Goal: Information Seeking & Learning: Learn about a topic

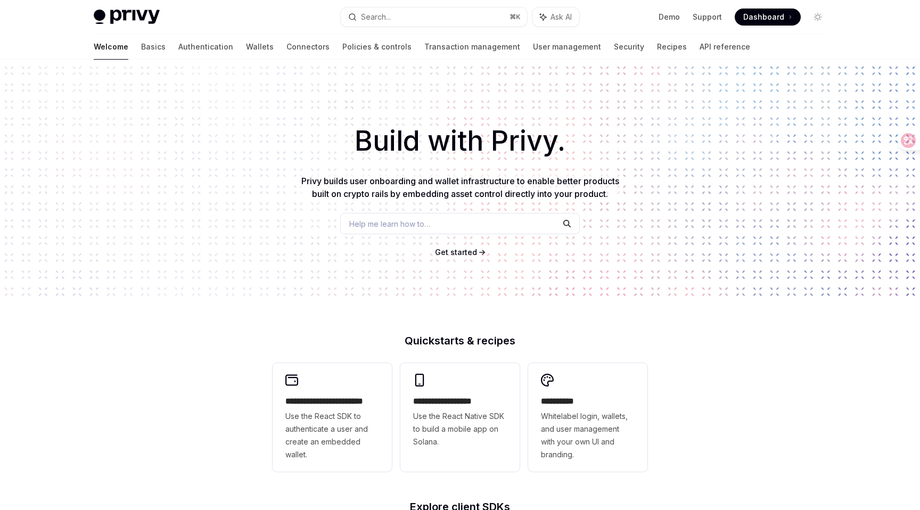
click at [766, 18] on span "Dashboard" at bounding box center [763, 17] width 41 height 11
click at [468, 256] on span "Get started" at bounding box center [456, 252] width 42 height 9
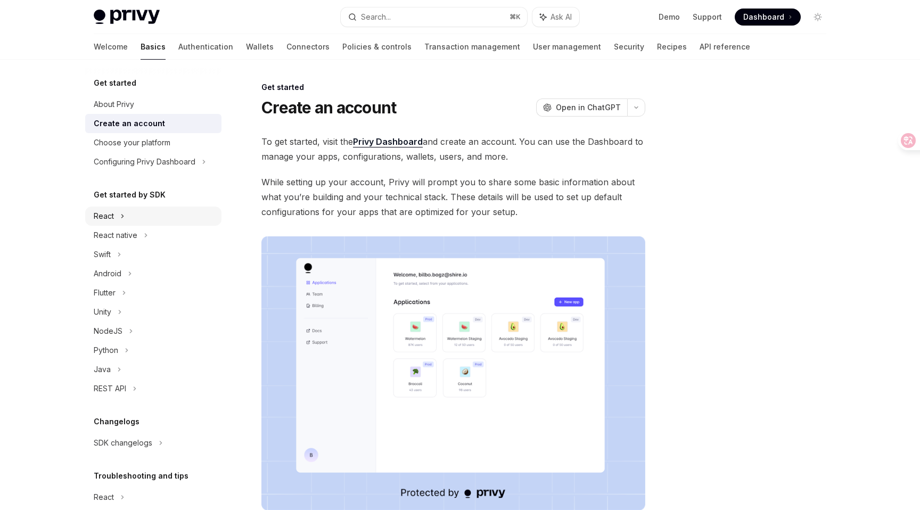
click at [109, 218] on div "React" at bounding box center [104, 216] width 20 height 13
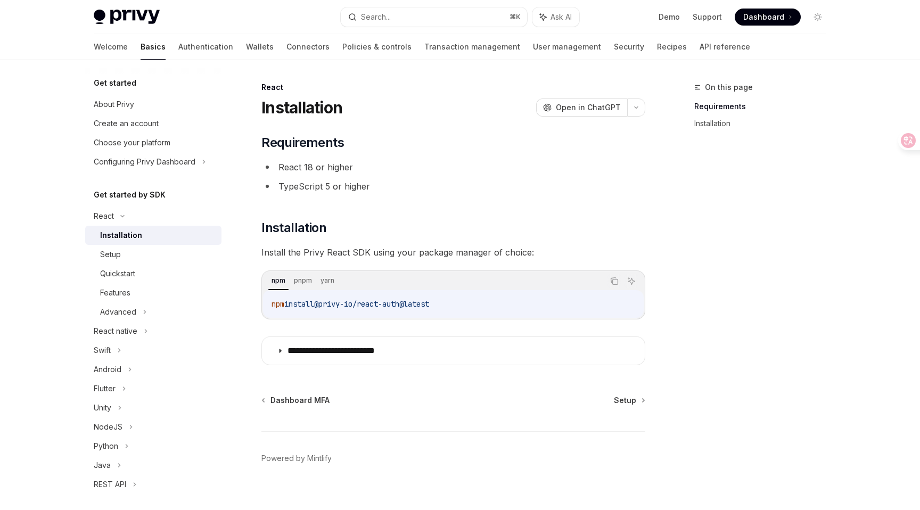
scroll to position [13, 0]
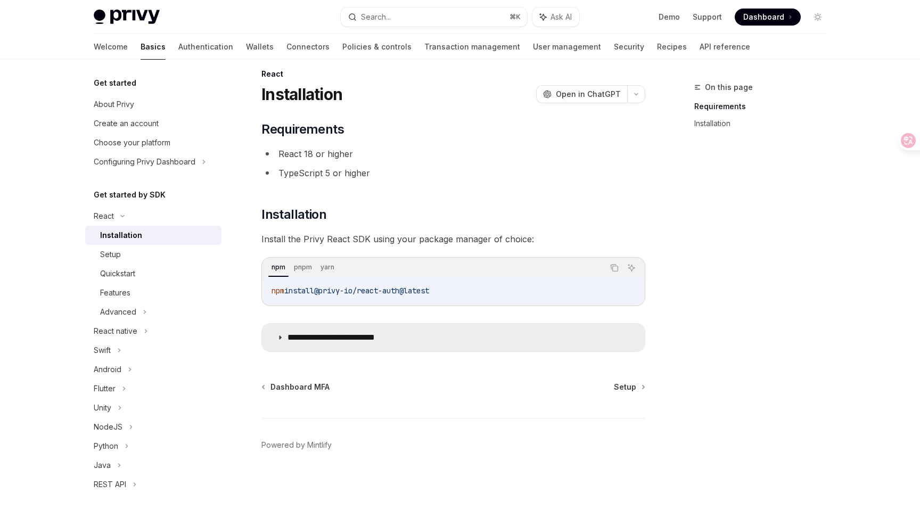
click at [278, 338] on icon at bounding box center [280, 337] width 6 height 6
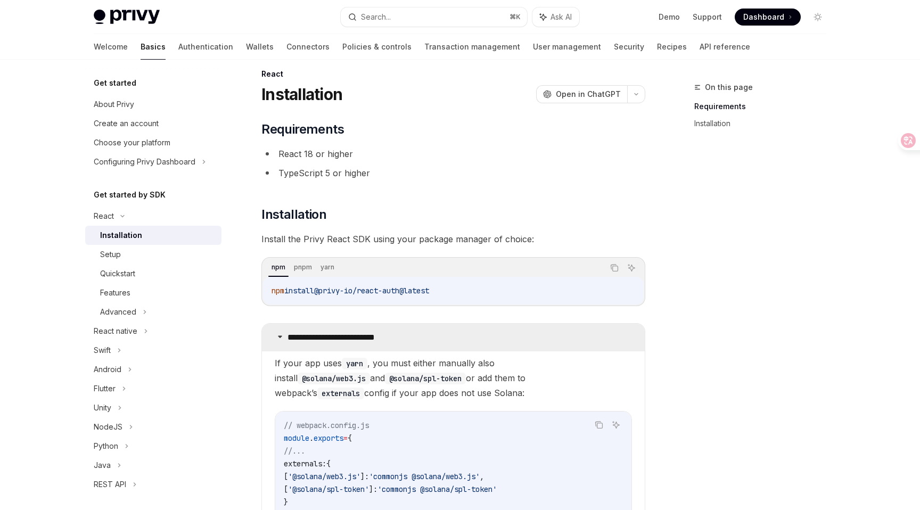
click at [278, 338] on icon at bounding box center [280, 336] width 6 height 6
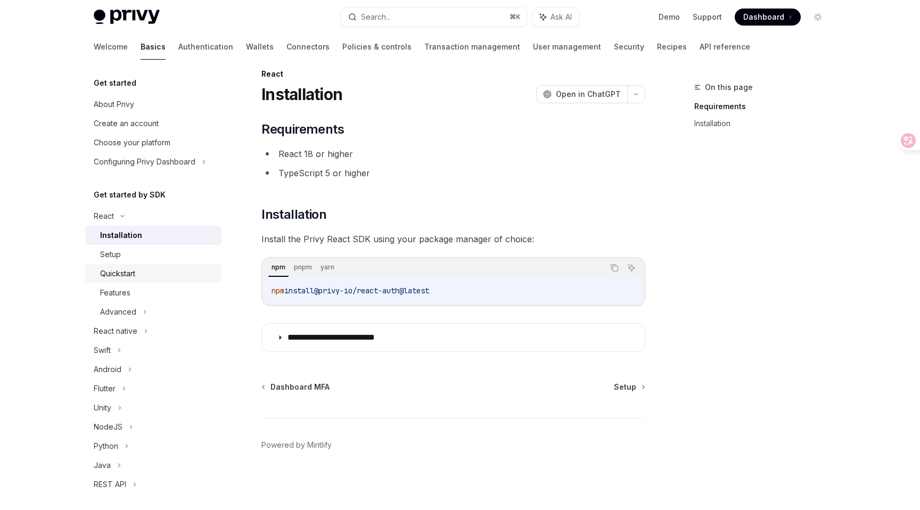
click at [120, 272] on div "Quickstart" at bounding box center [117, 273] width 35 height 13
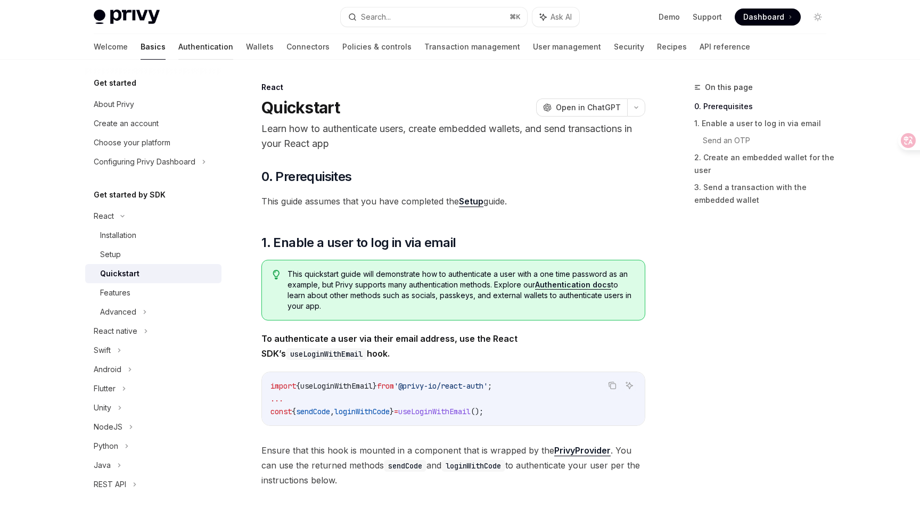
click at [178, 50] on link "Authentication" at bounding box center [205, 47] width 55 height 26
type textarea "*"
